Goal: Transaction & Acquisition: Purchase product/service

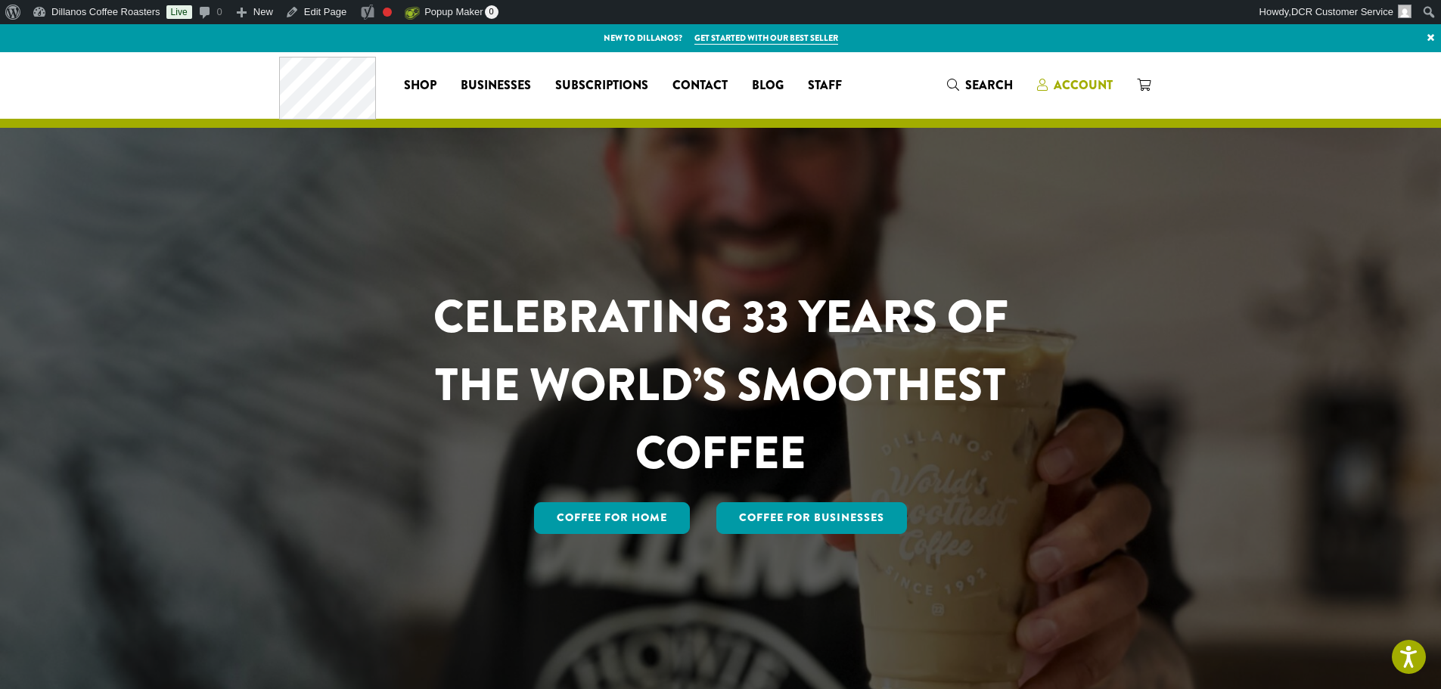
click at [1056, 83] on span "Account" at bounding box center [1083, 84] width 59 height 17
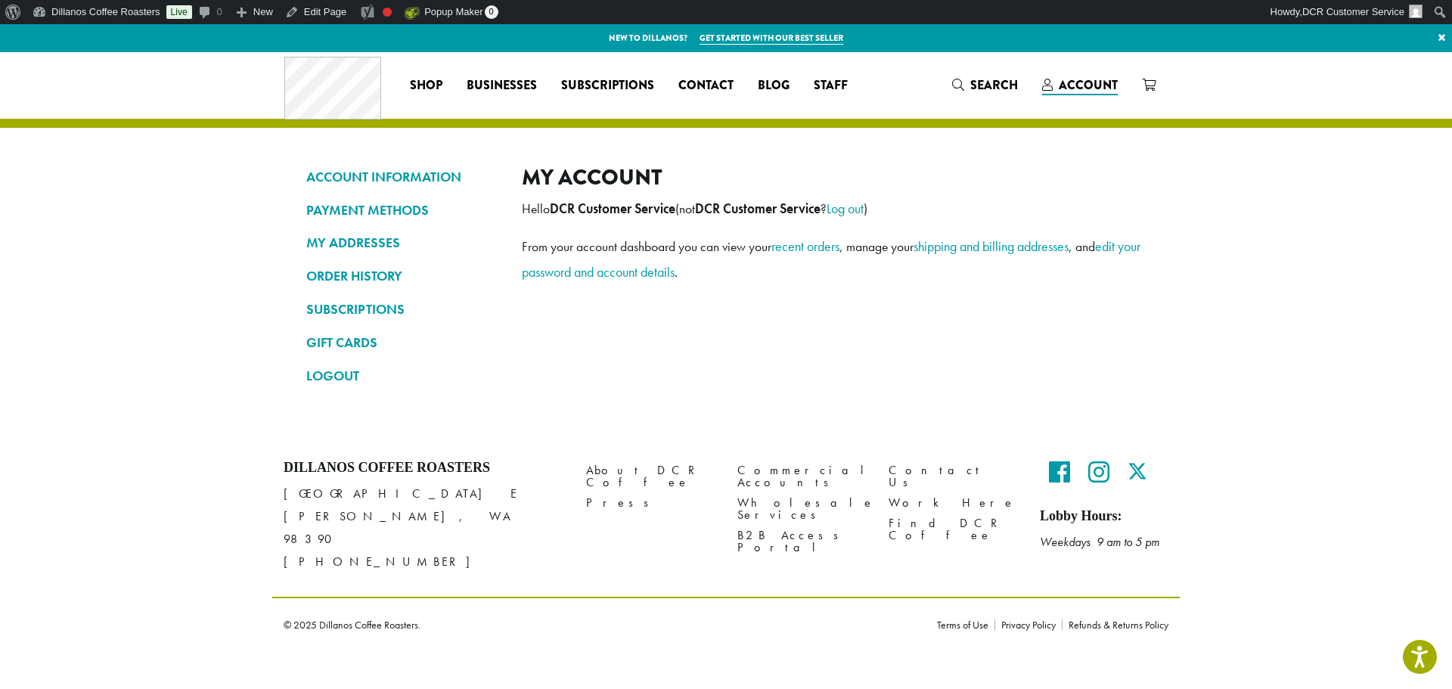
click at [244, 460] on div "Dillanos Coffee Roasters [STREET_ADDRESS][PERSON_NAME] [PHONE_NUMBER] About DCR…" at bounding box center [726, 549] width 1452 height 201
click at [339, 378] on link "LOGOUT" at bounding box center [402, 376] width 193 height 26
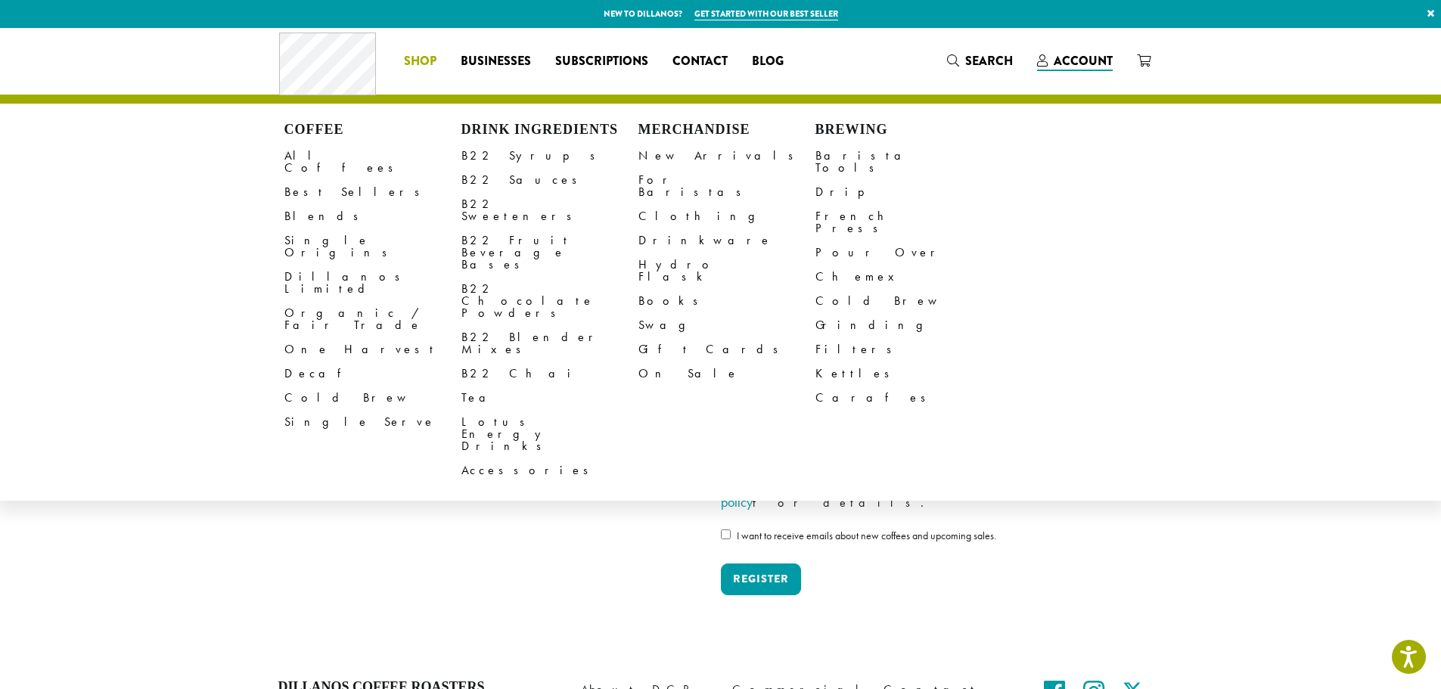
type input "**********"
click at [424, 58] on li "Coffee All Coffees Best Sellers Blends Single Origins Dillanos Limited Organic …" at bounding box center [420, 61] width 57 height 24
click at [325, 157] on link "All Coffees" at bounding box center [372, 162] width 177 height 36
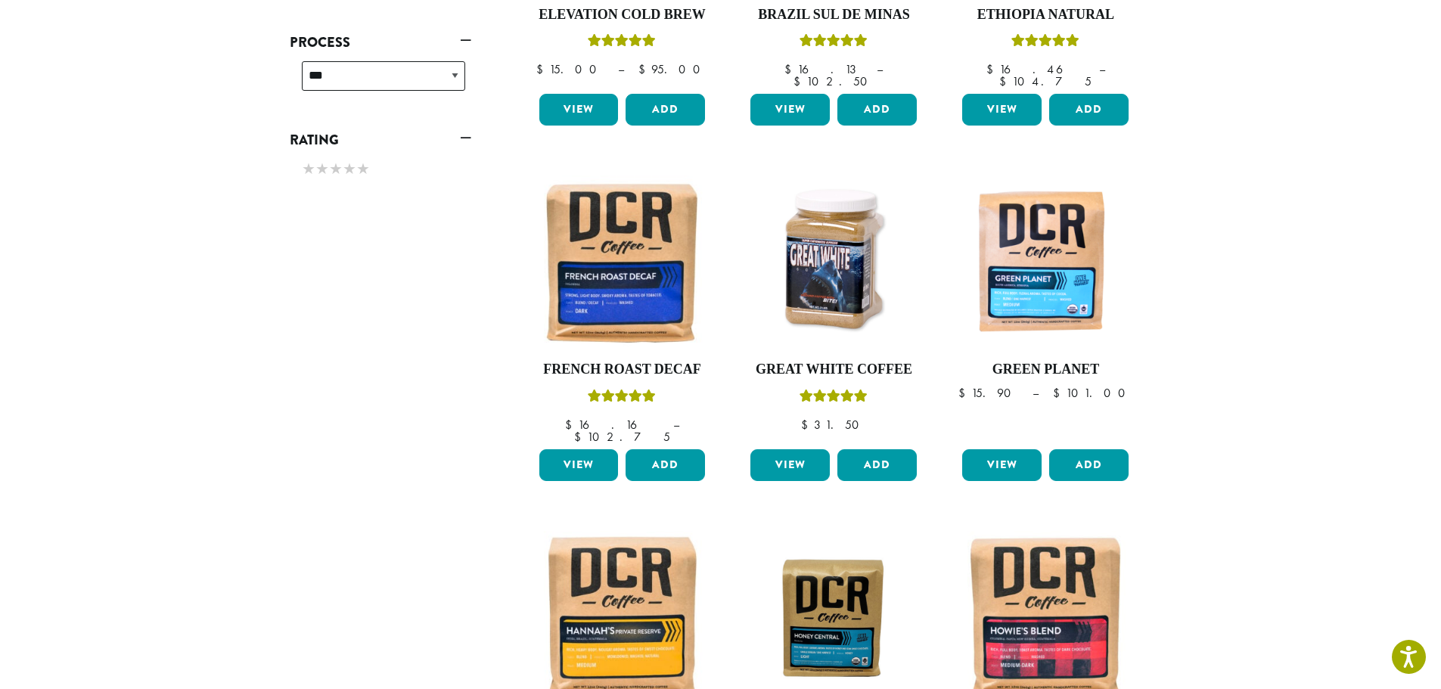
scroll to position [756, 0]
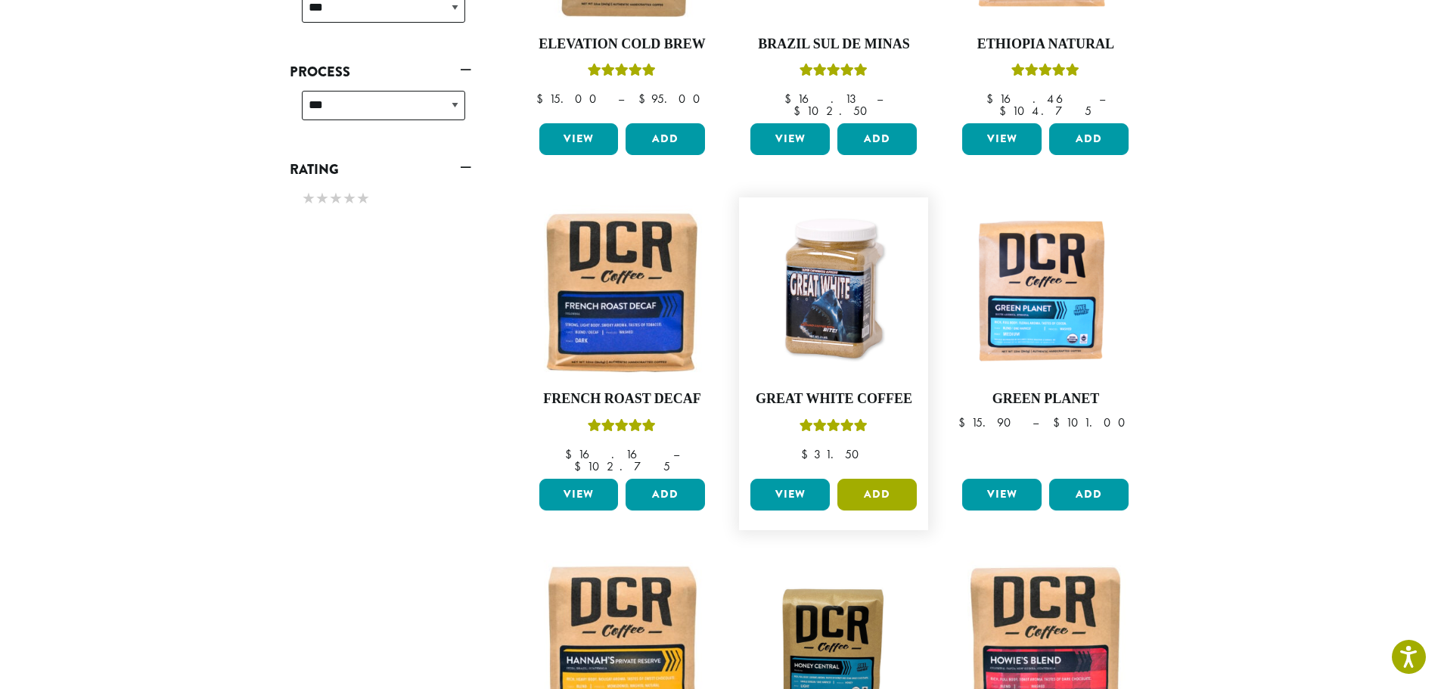
click at [864, 479] on button "Add" at bounding box center [876, 495] width 79 height 32
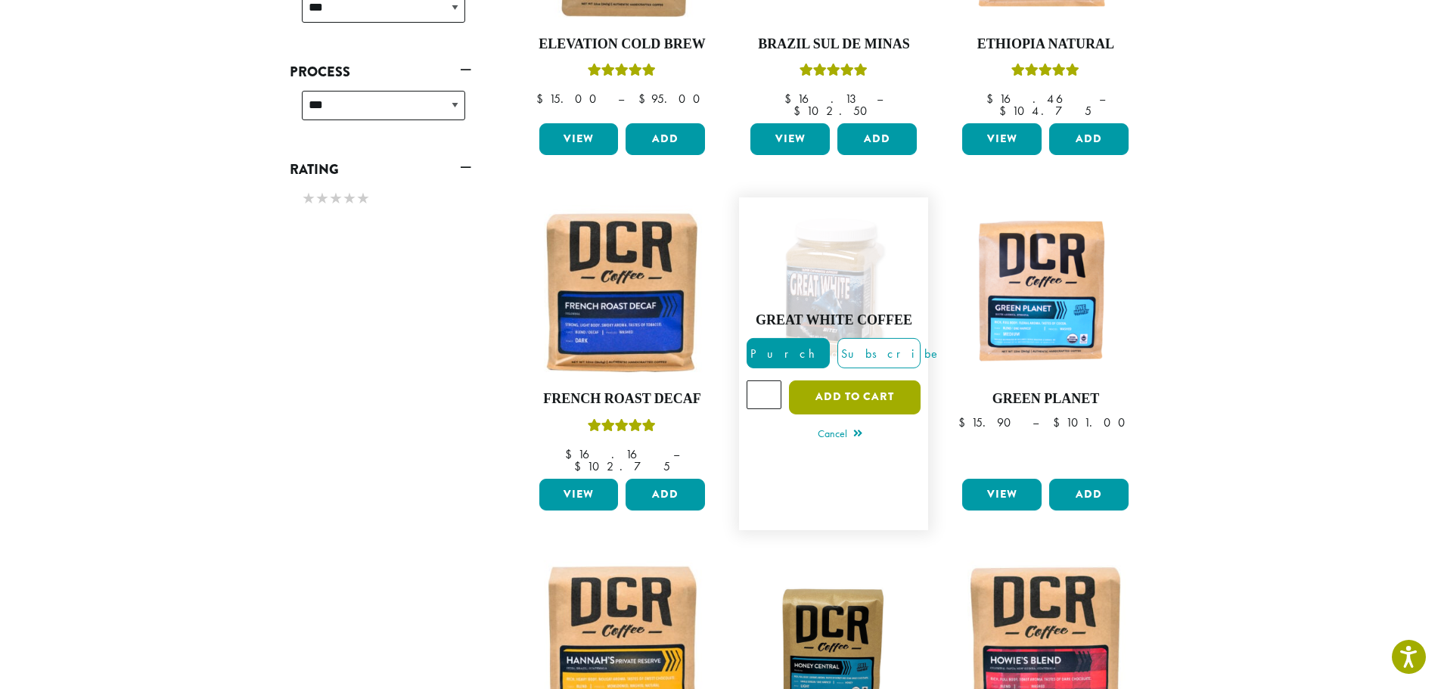
click at [827, 380] on button "Add to cart" at bounding box center [855, 397] width 132 height 34
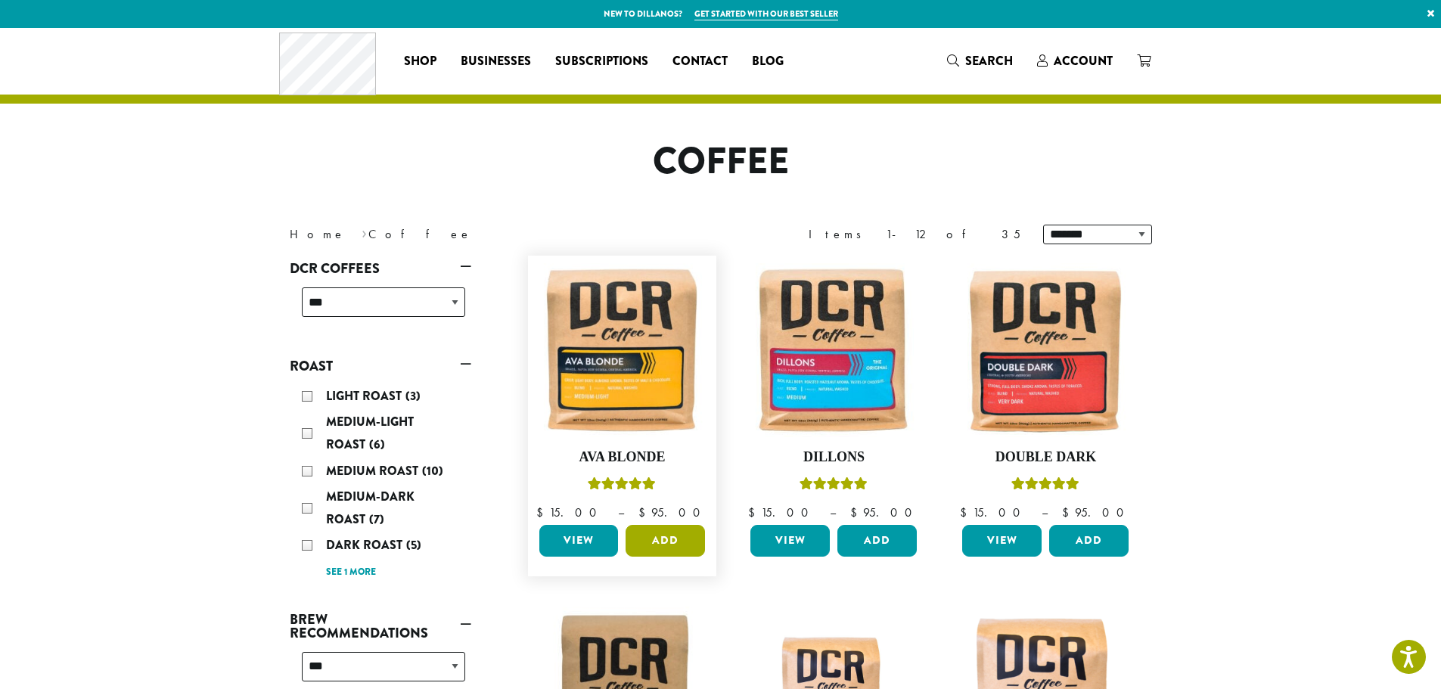
click at [657, 548] on button "Add" at bounding box center [664, 541] width 79 height 32
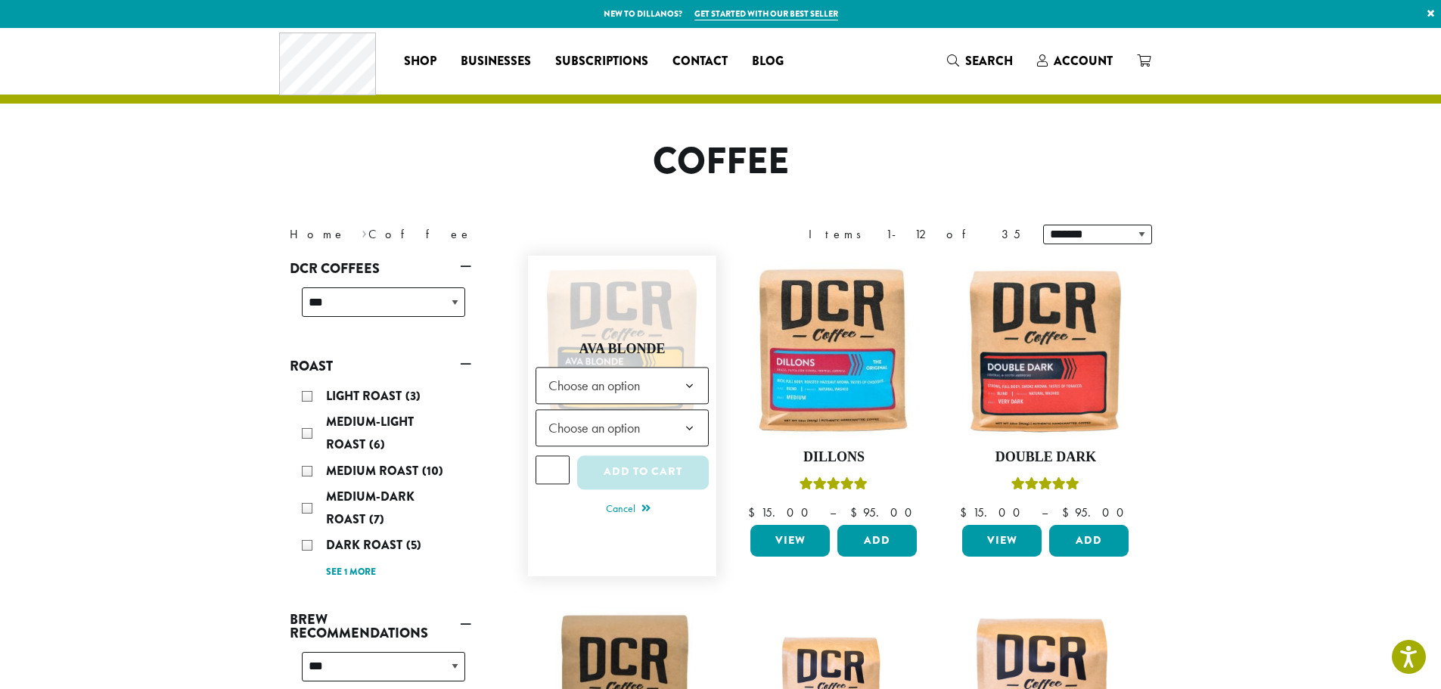
click at [622, 386] on span "Choose an option" at bounding box center [598, 385] width 113 height 29
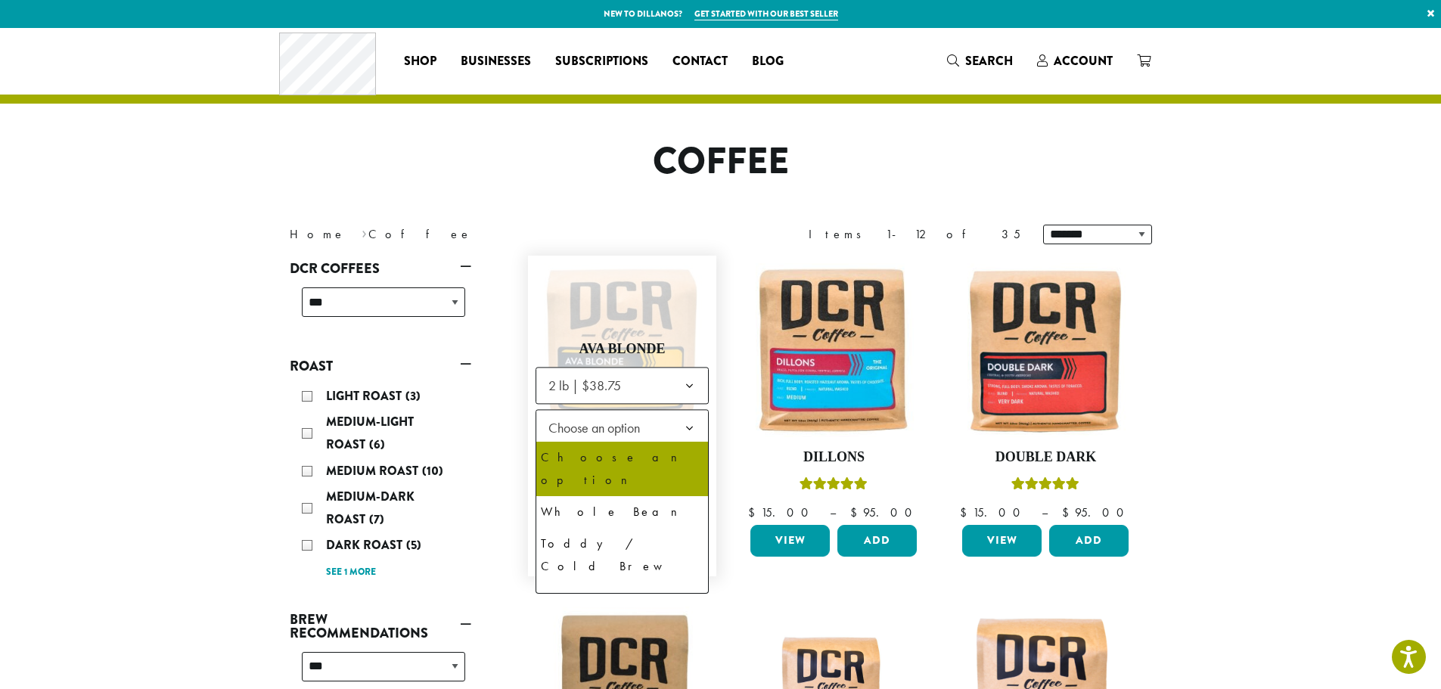
click at [637, 426] on span "Choose an option" at bounding box center [598, 427] width 113 height 29
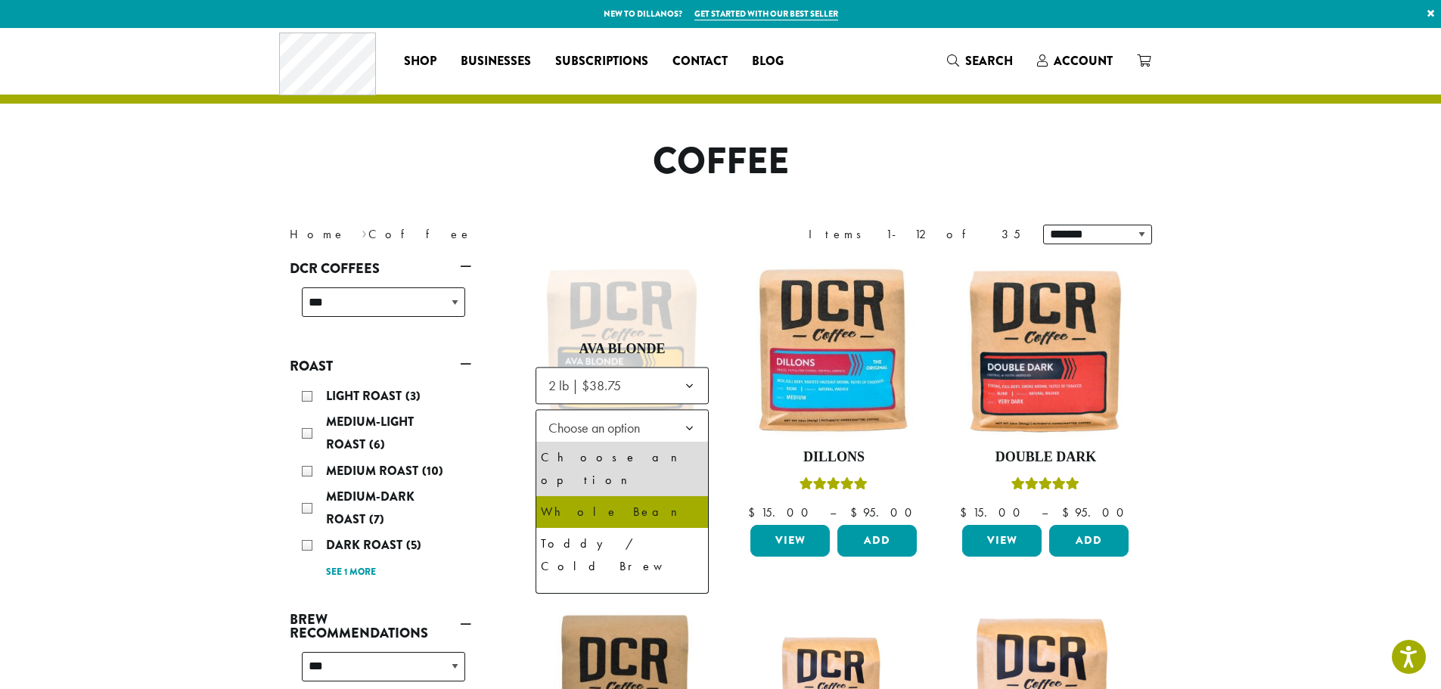
select select "**********"
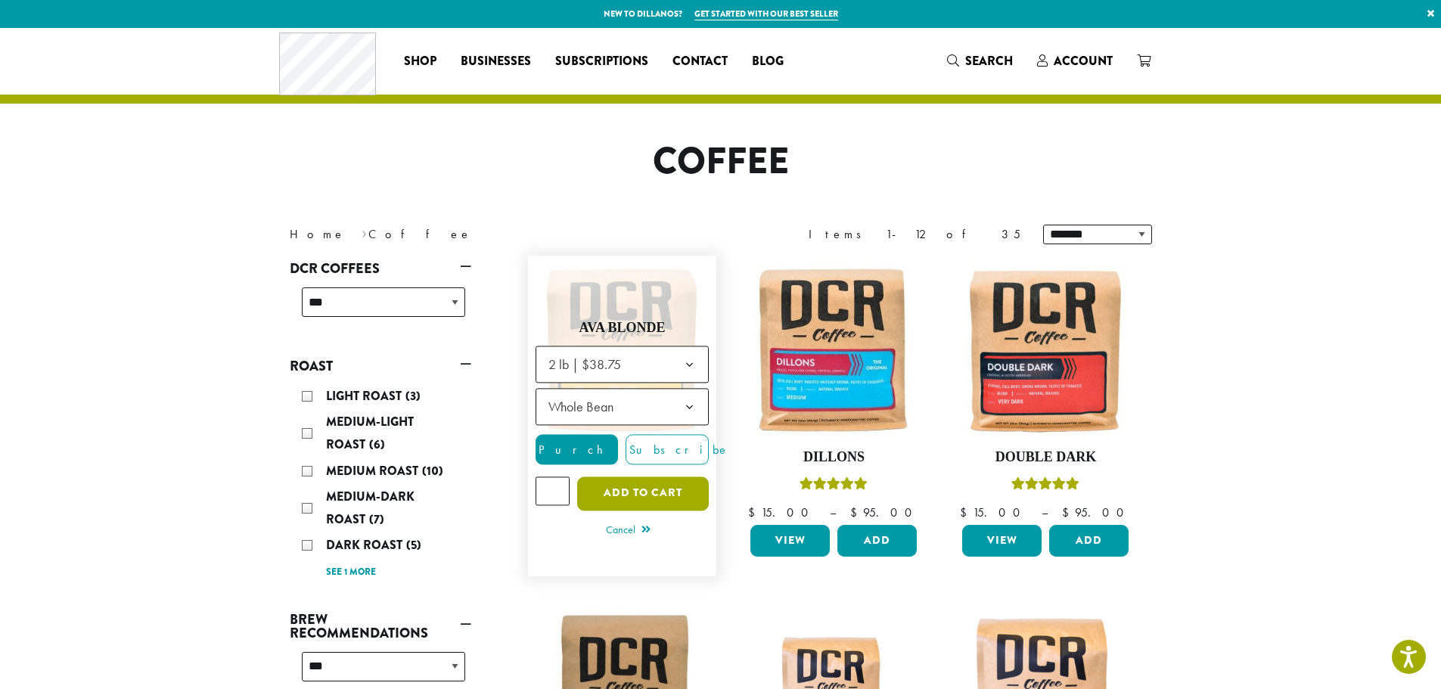
click at [661, 498] on button "Add to cart" at bounding box center [643, 493] width 132 height 34
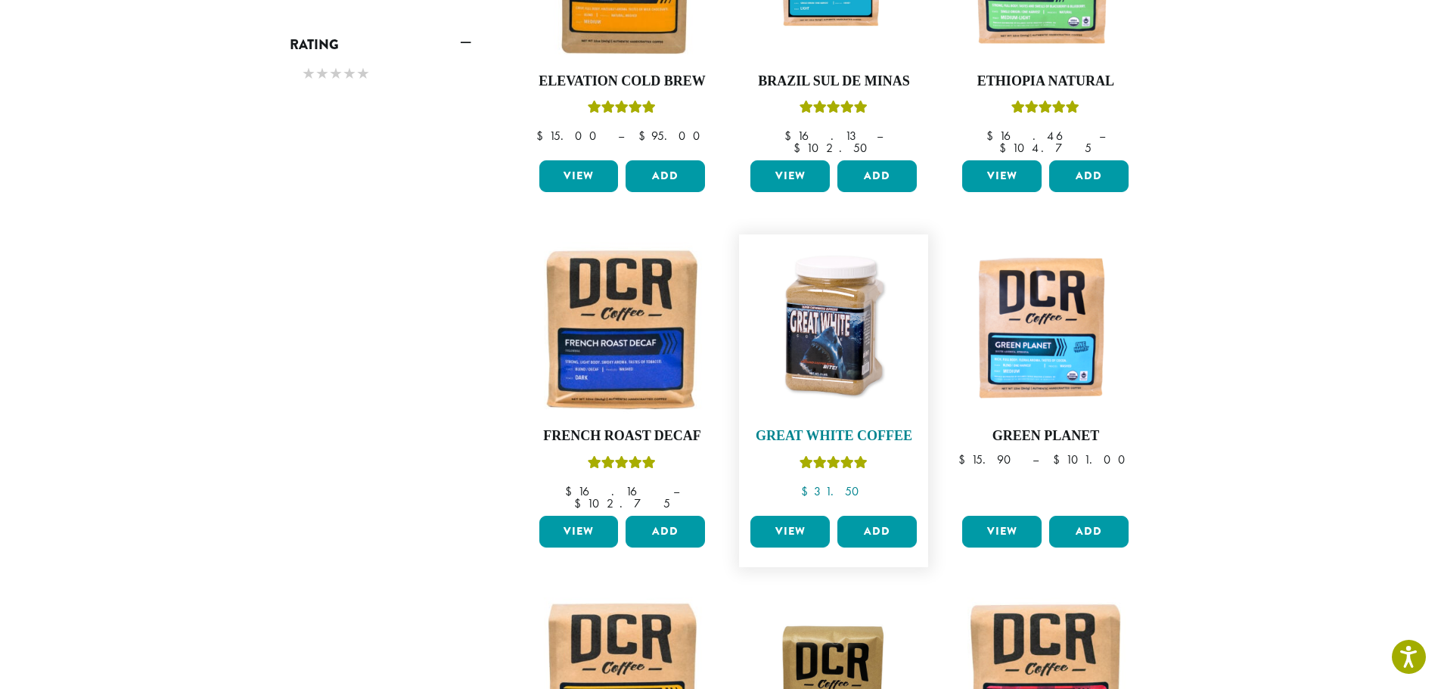
scroll to position [908, 0]
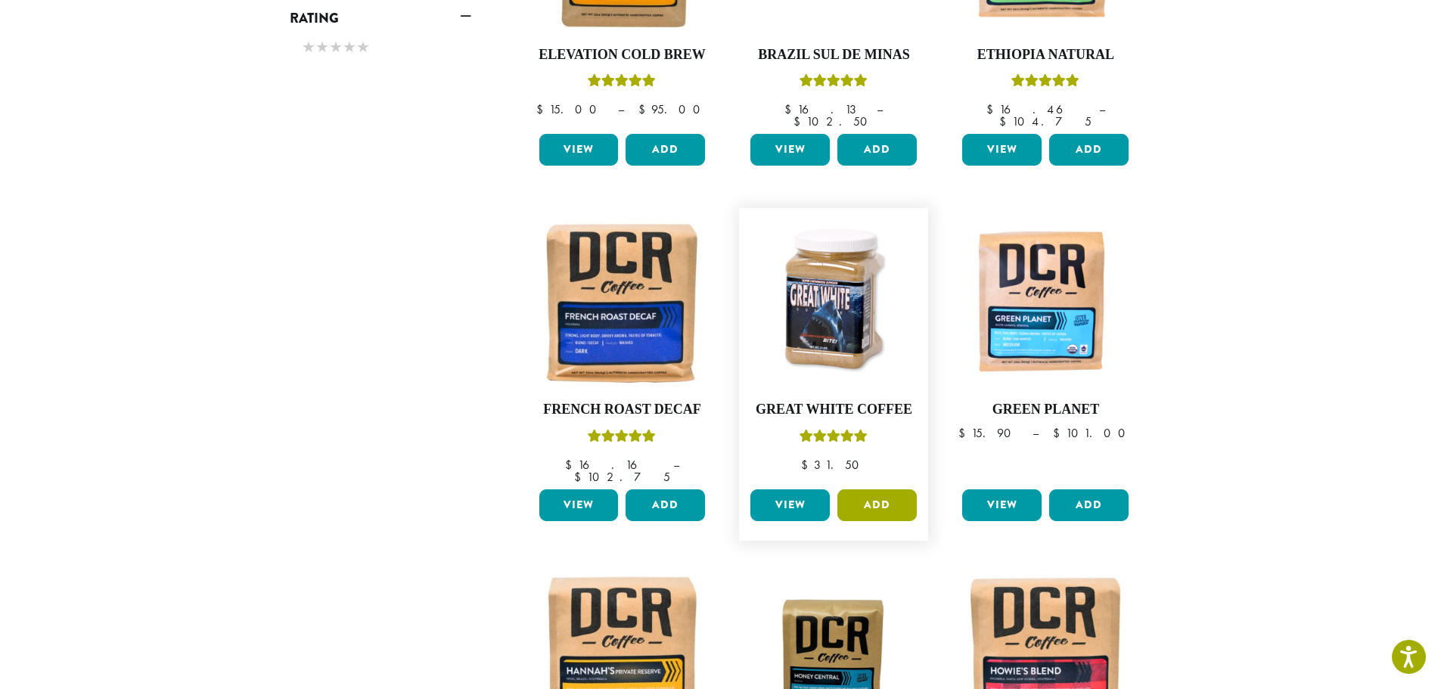
click at [886, 489] on button "Add" at bounding box center [876, 505] width 79 height 32
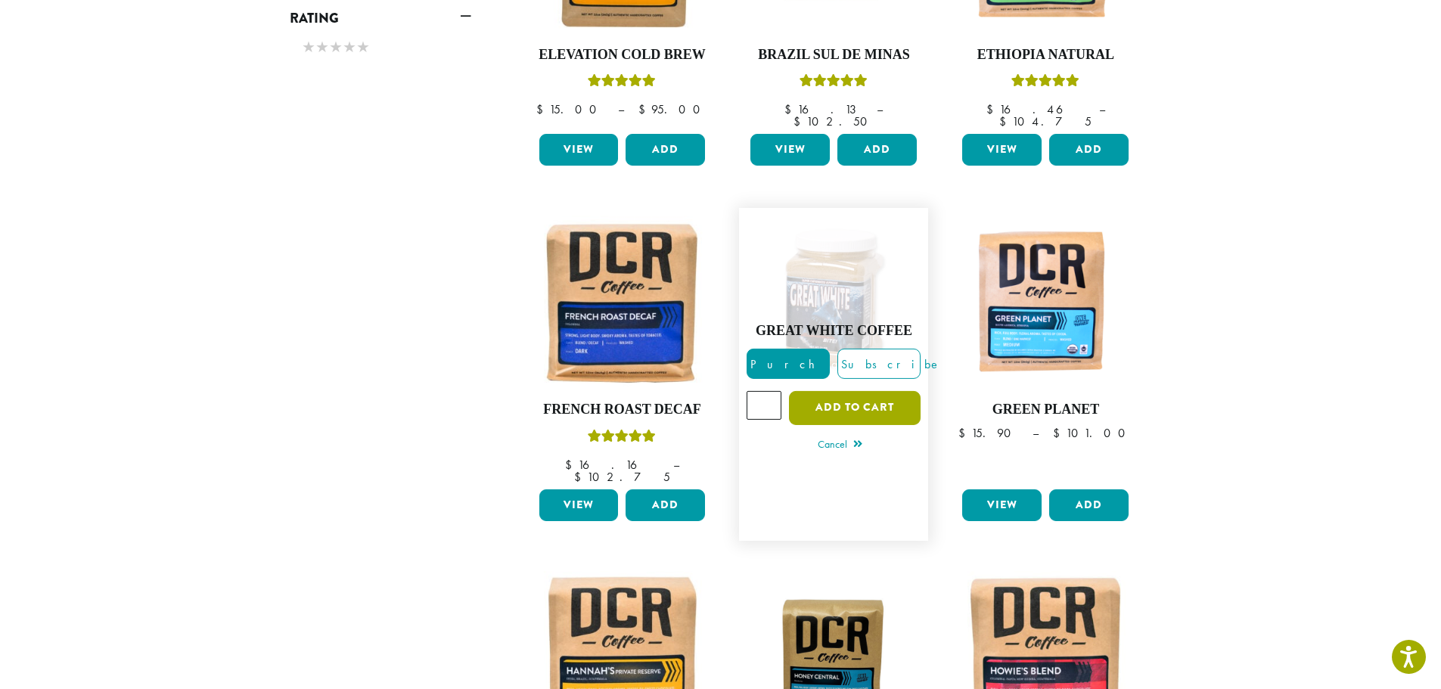
click at [853, 391] on button "Add to cart" at bounding box center [855, 408] width 132 height 34
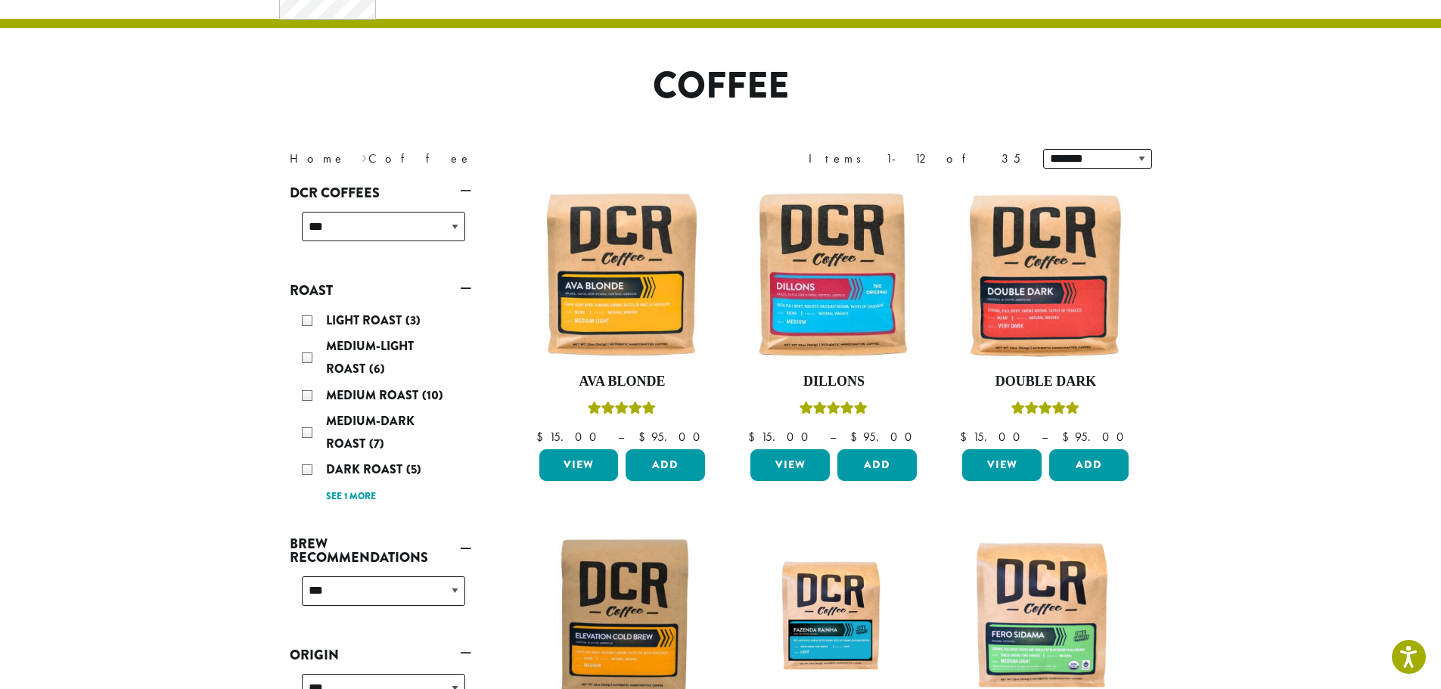
scroll to position [0, 0]
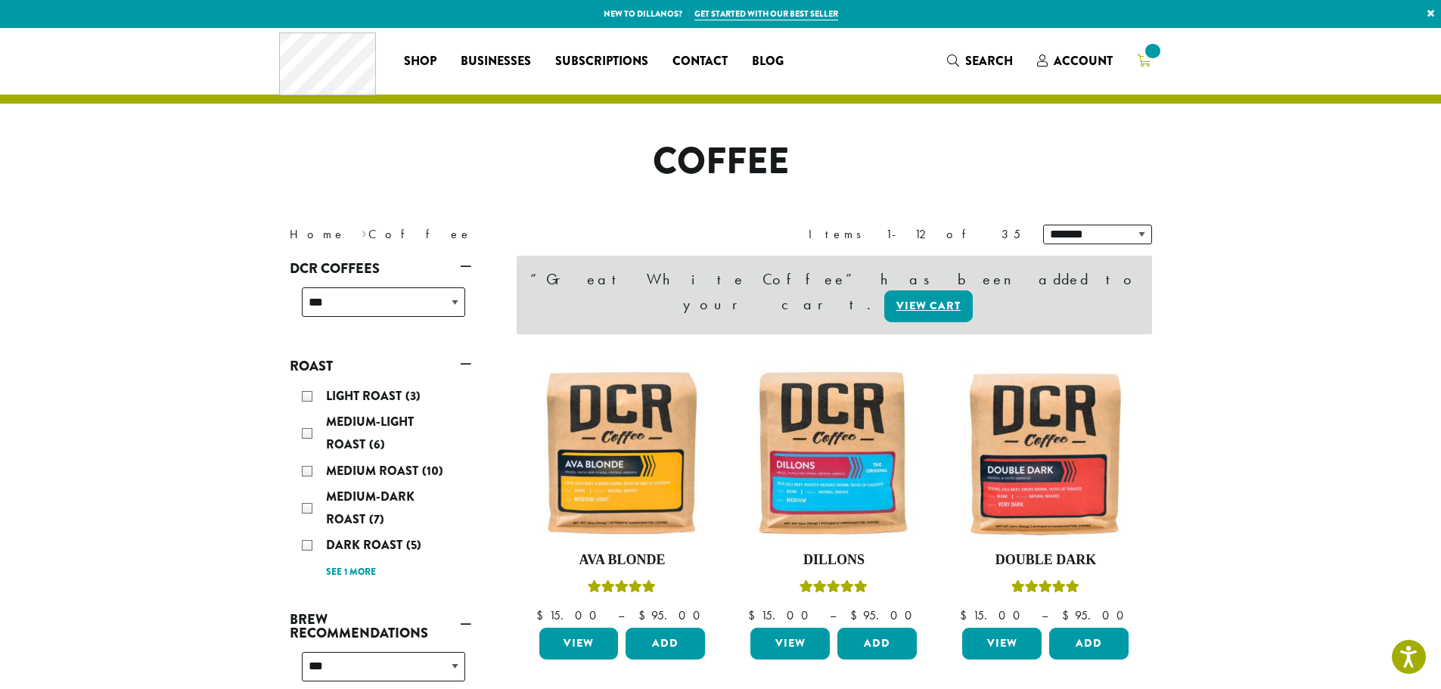
click at [1146, 61] on icon at bounding box center [1144, 60] width 14 height 12
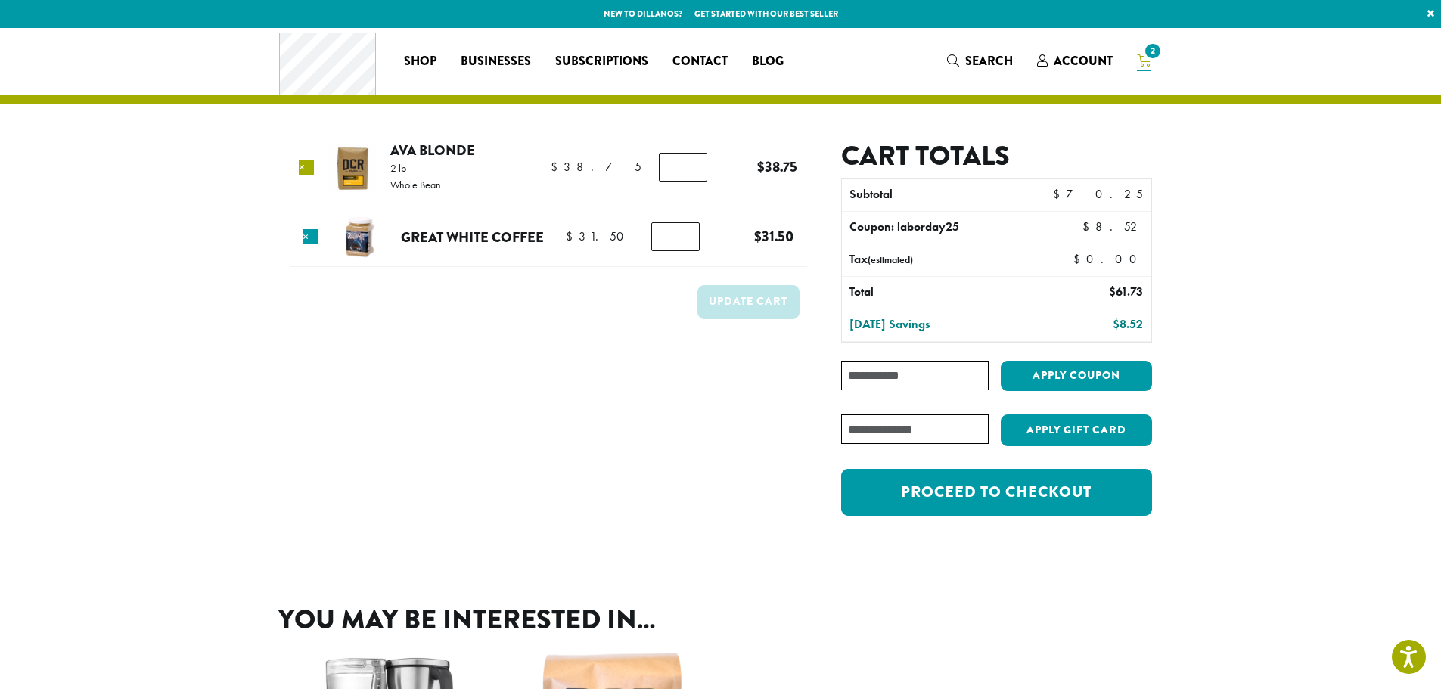
click at [312, 174] on link "×" at bounding box center [306, 167] width 15 height 15
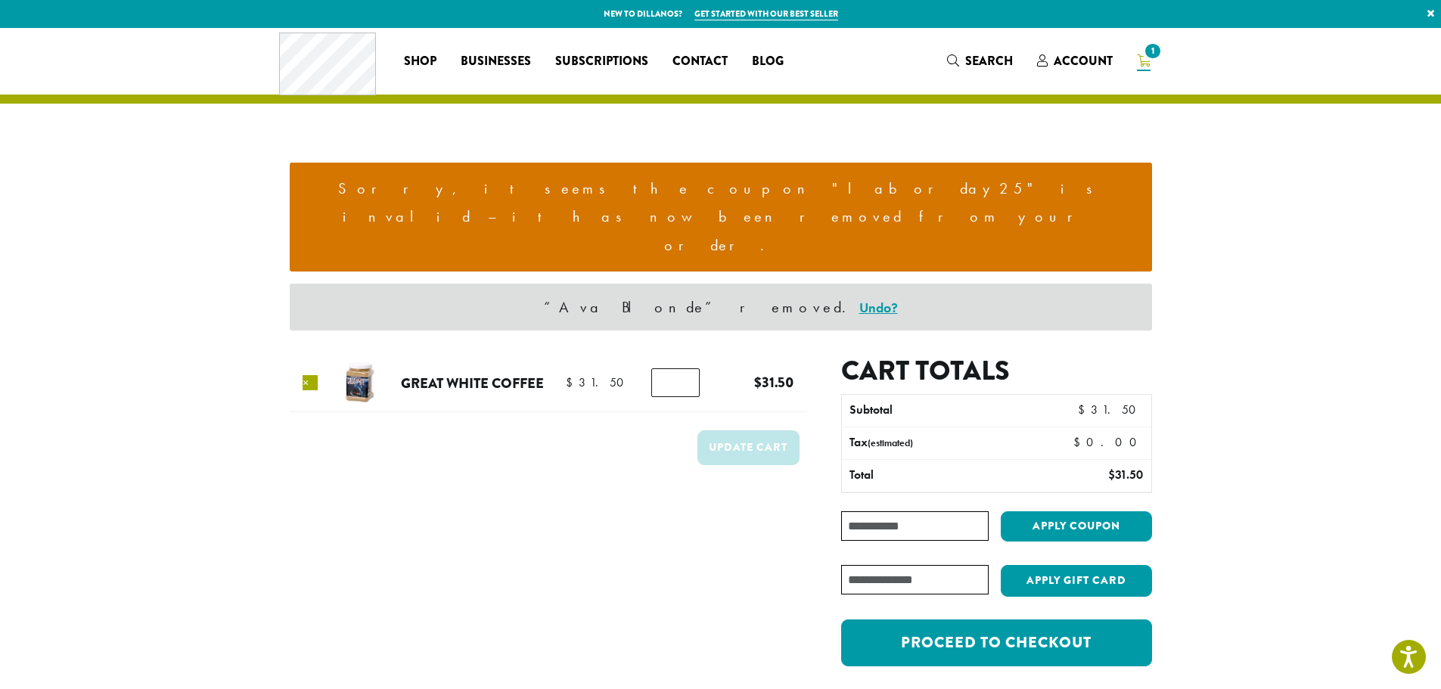
click at [314, 375] on link "×" at bounding box center [310, 382] width 15 height 15
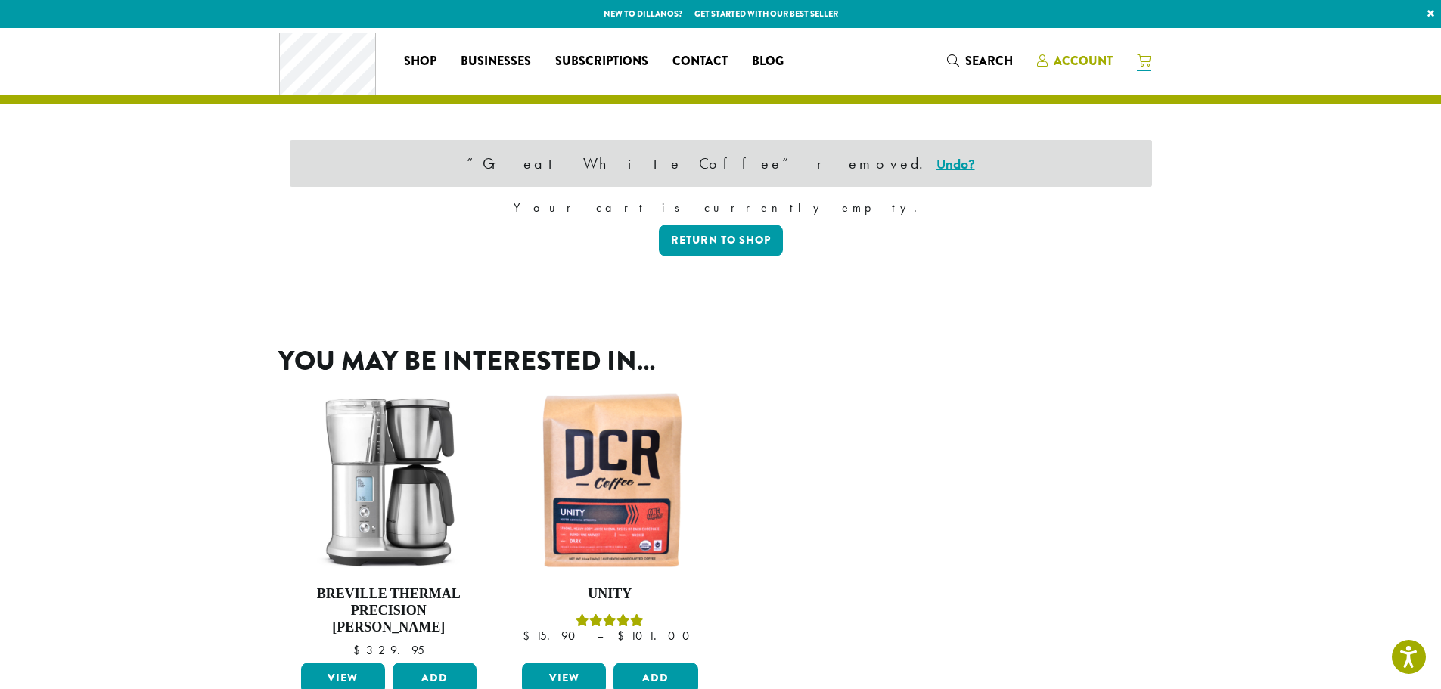
click at [1072, 64] on span "Account" at bounding box center [1083, 60] width 59 height 17
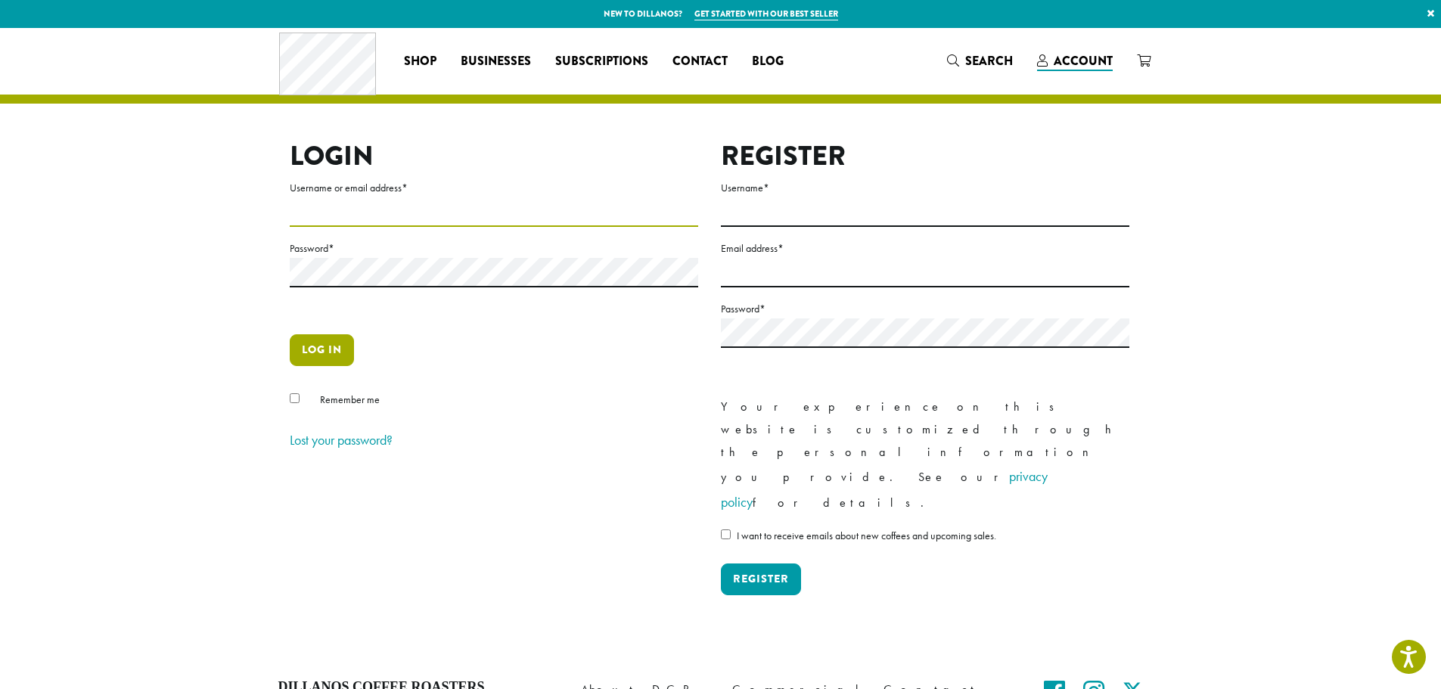
type input "**********"
click at [324, 342] on button "Log in" at bounding box center [322, 350] width 64 height 32
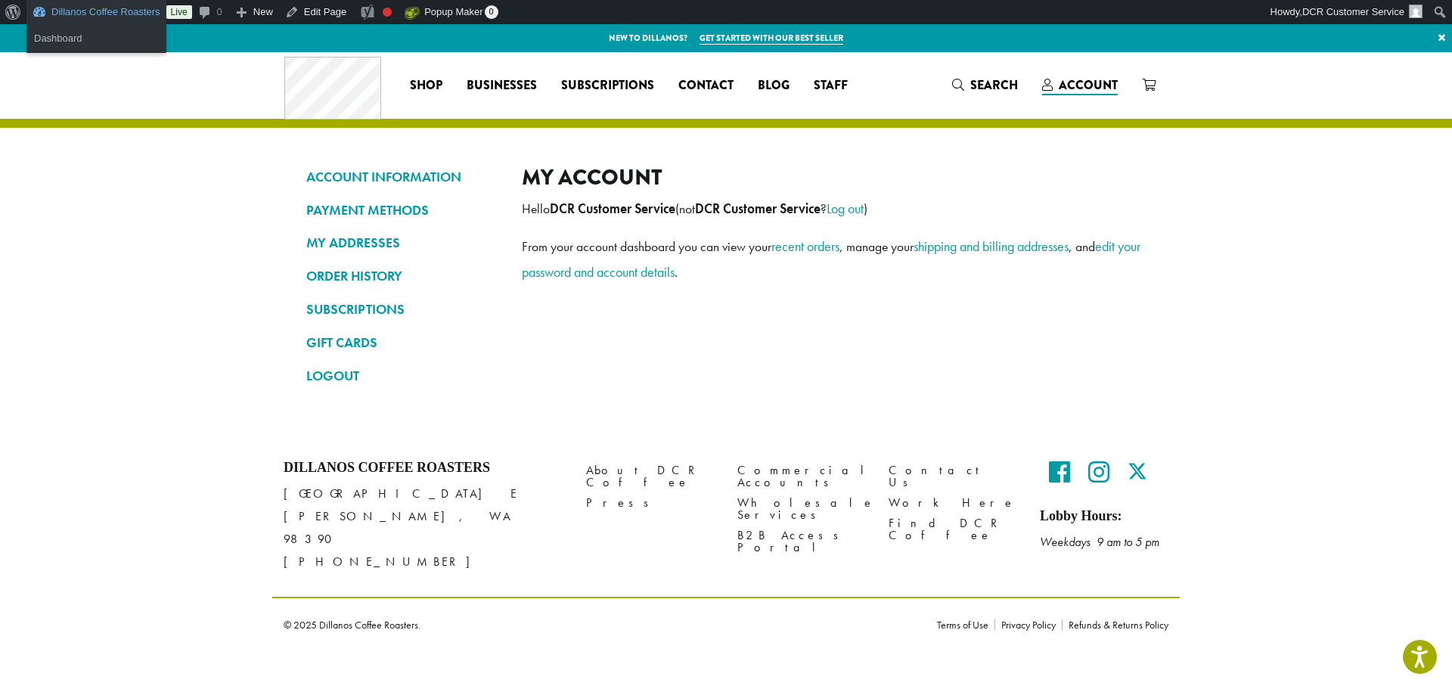
click at [116, 17] on link "Dillanos Coffee Roasters" at bounding box center [96, 12] width 140 height 24
